Goal: Information Seeking & Learning: Learn about a topic

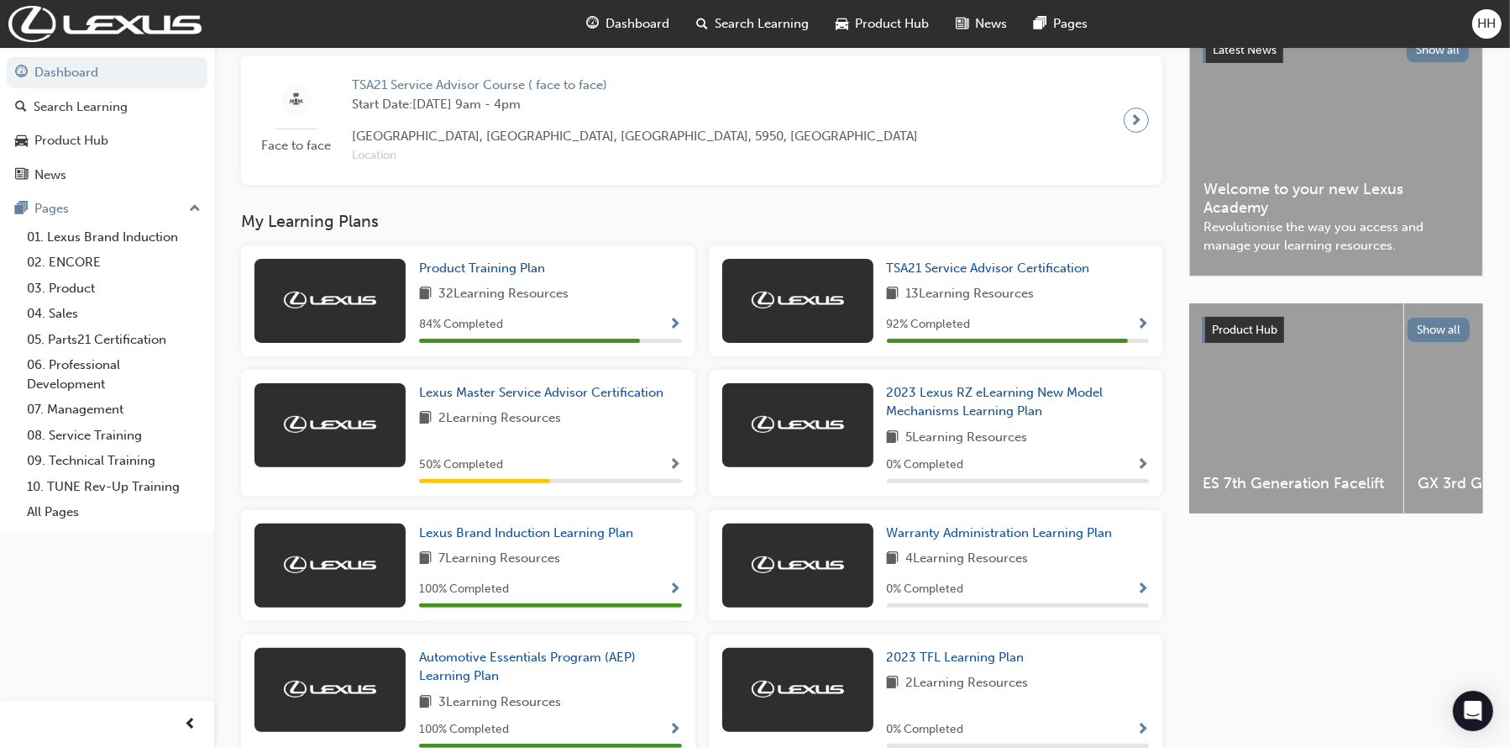
scroll to position [419, 0]
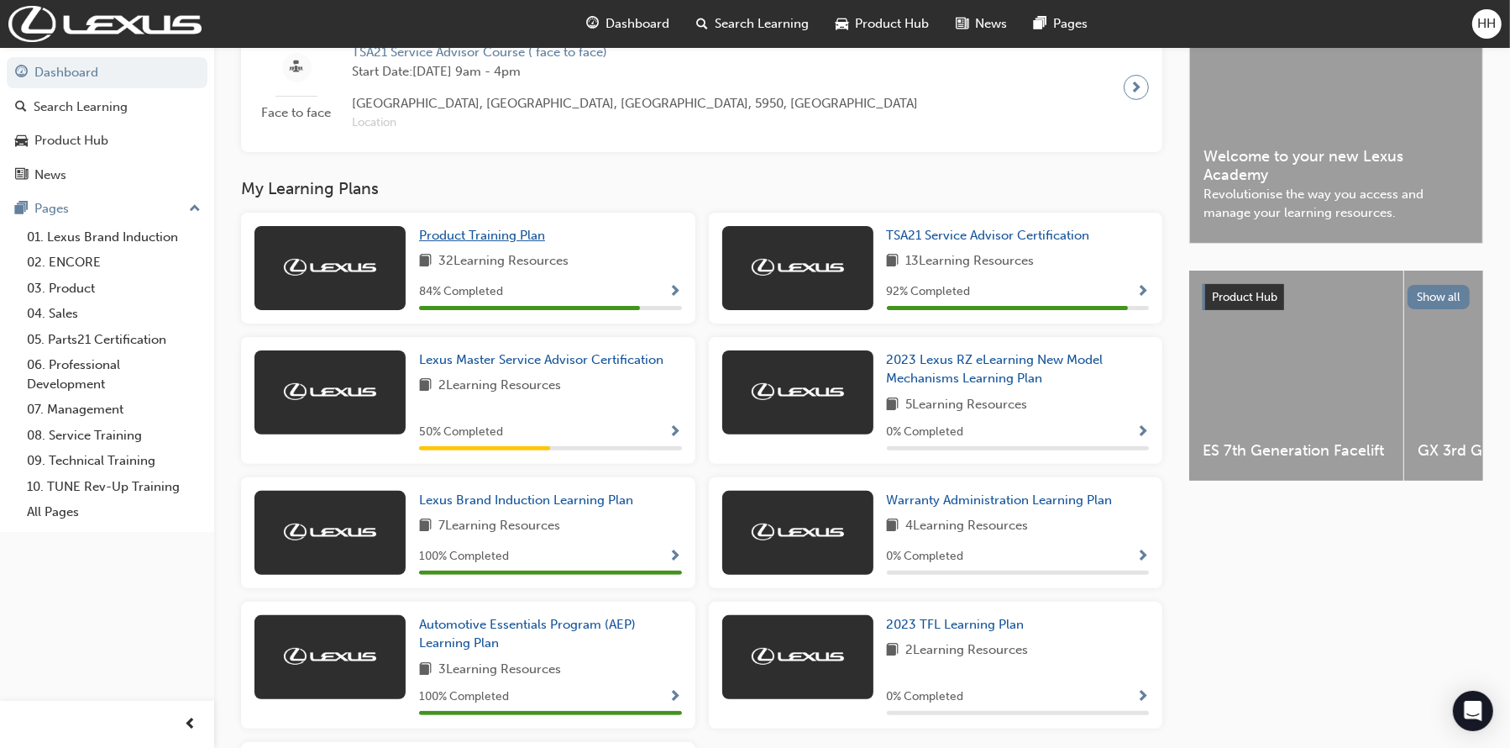
click at [495, 240] on span "Product Training Plan" at bounding box center [482, 235] width 126 height 15
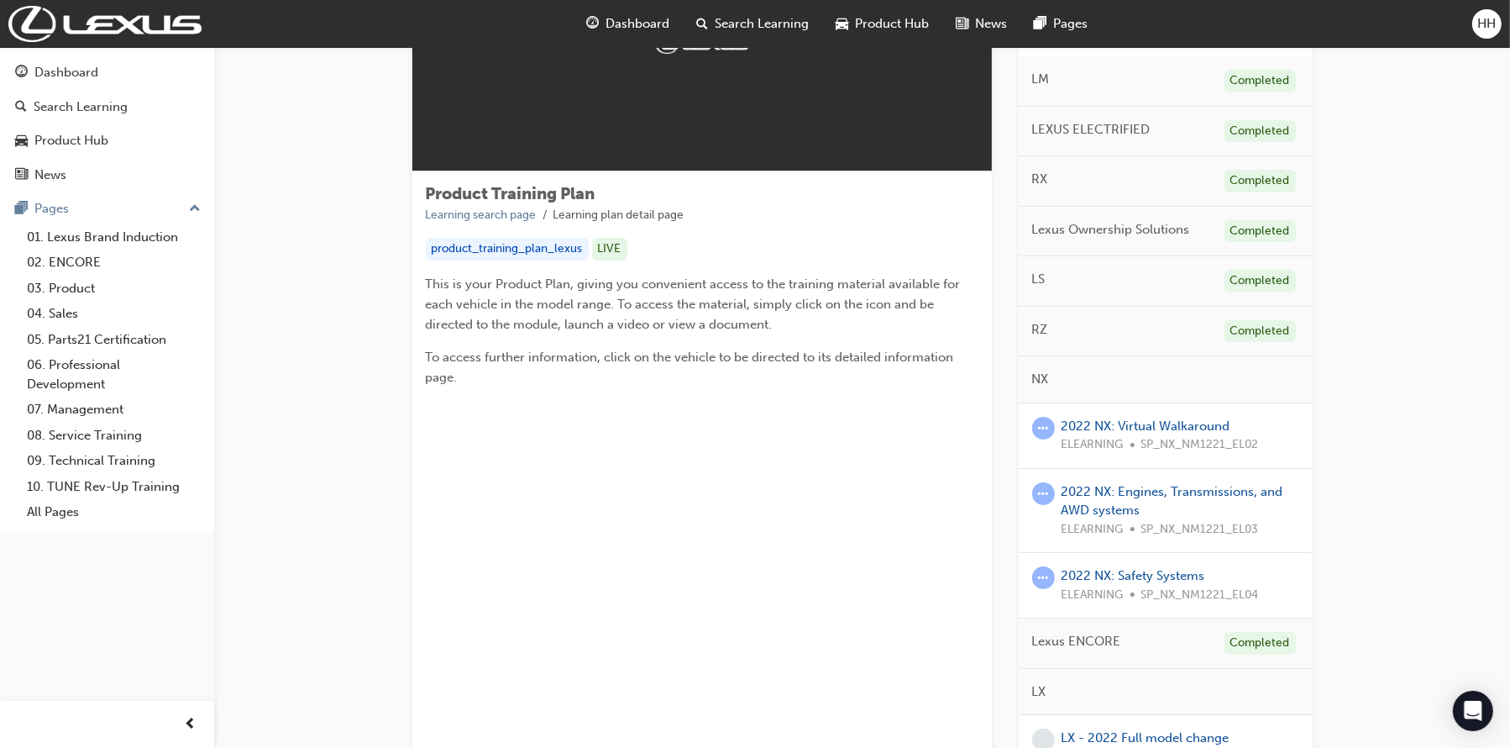
scroll to position [252, 0]
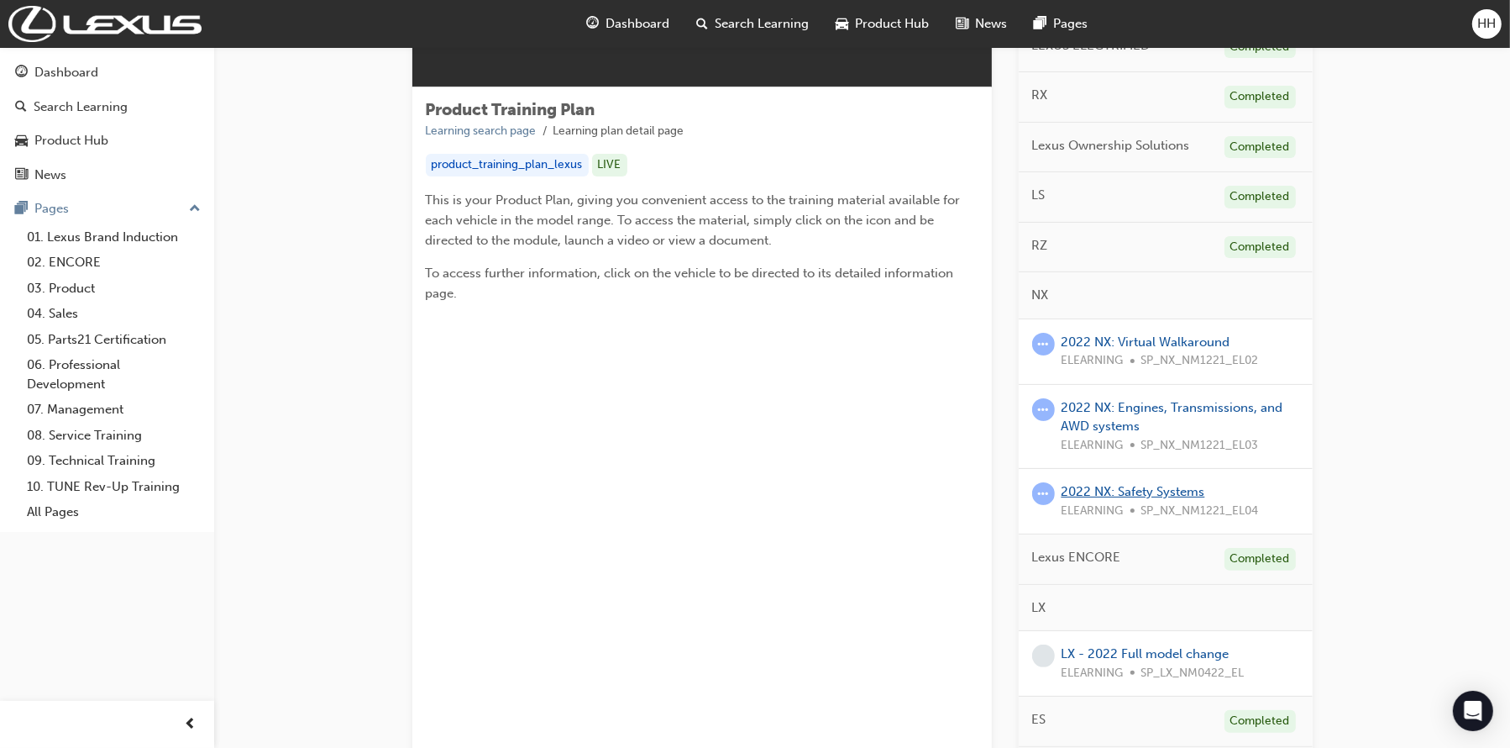
click at [1119, 485] on link "2022 NX: Safety Systems" at bounding box center [1134, 491] width 144 height 15
